Goal: Information Seeking & Learning: Find specific fact

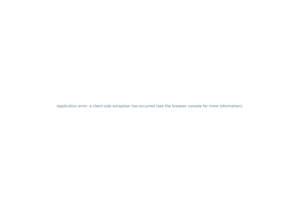
click at [138, 132] on div "Application error: a client-side exception has occurred (see the browser consol…" at bounding box center [150, 106] width 300 height 212
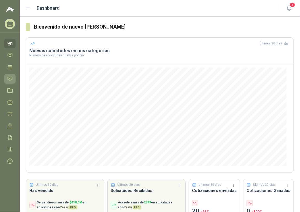
click at [8, 77] on icon at bounding box center [10, 79] width 4 height 4
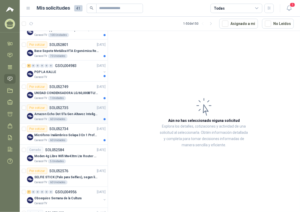
scroll to position [71, 0]
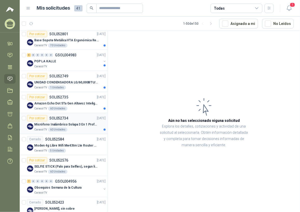
click at [77, 127] on div "Caracol TV 60 Unidades" at bounding box center [69, 129] width 71 height 4
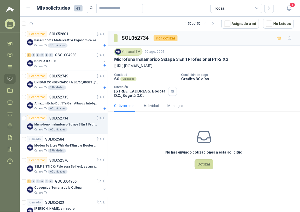
drag, startPoint x: 113, startPoint y: 66, endPoint x: 153, endPoint y: 66, distance: 40.0
click at [153, 66] on div "Caracol TV [DATE] Micrófono Inalámbrico Solapa 3 En 1 Profesional F11-2 X2 [URL…" at bounding box center [204, 73] width 192 height 54
copy p "[URL][DOMAIN_NAME]"
click at [71, 97] on div "Por cotizar SOL052735 [DATE]" at bounding box center [66, 97] width 79 height 6
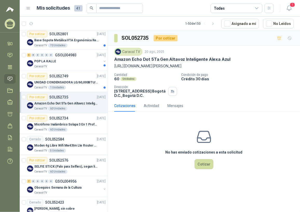
drag, startPoint x: 114, startPoint y: 66, endPoint x: 256, endPoint y: 73, distance: 142.6
click at [256, 69] on p "[URL][DOMAIN_NAME][PERSON_NAME]" at bounding box center [204, 66] width 180 height 6
copy p "[URL][DOMAIN_NAME][PERSON_NAME]"
